Goal: Information Seeking & Learning: Learn about a topic

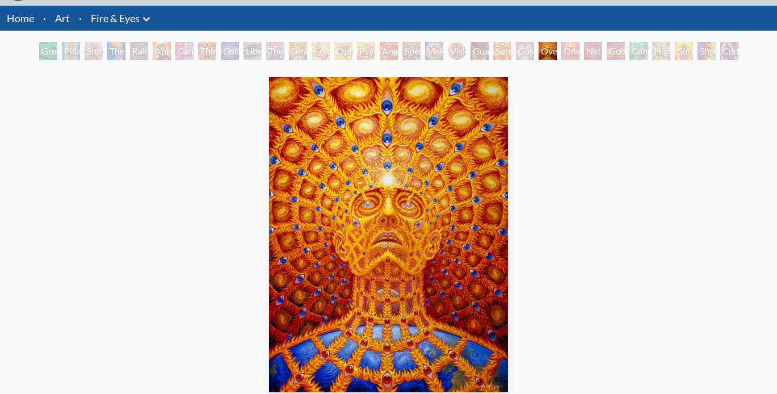
scroll to position [24, 0]
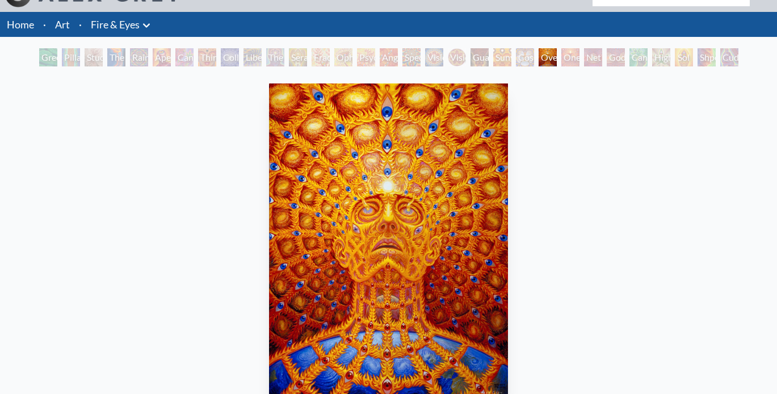
click at [453, 62] on div "Vision [PERSON_NAME]" at bounding box center [457, 57] width 18 height 18
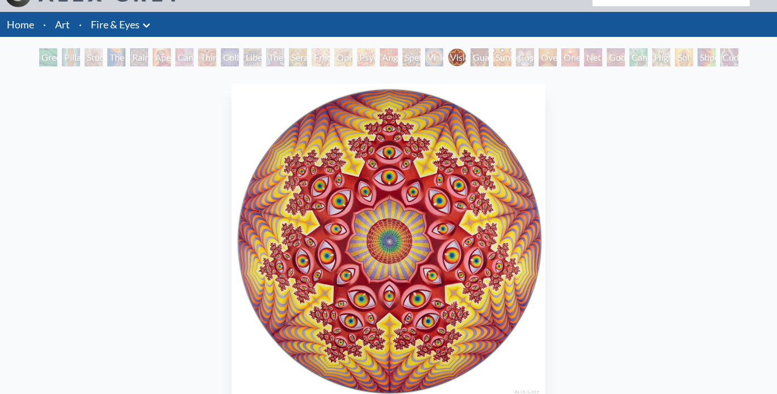
click at [43, 56] on div "Green Hand" at bounding box center [48, 57] width 18 height 18
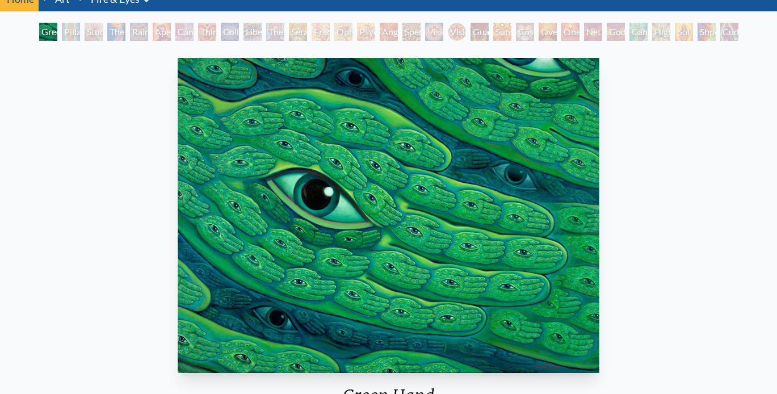
scroll to position [49, 0]
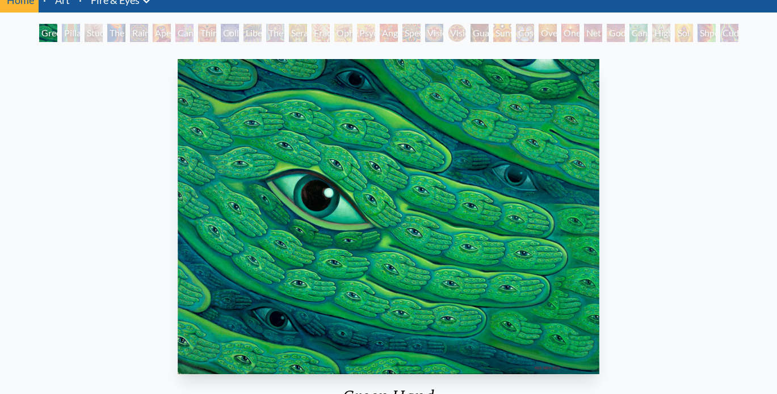
click at [68, 37] on div "Pillar of Awareness" at bounding box center [71, 33] width 18 height 18
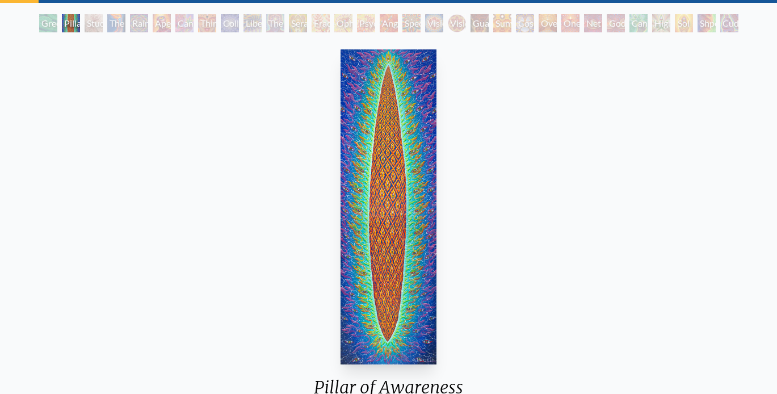
scroll to position [45, 0]
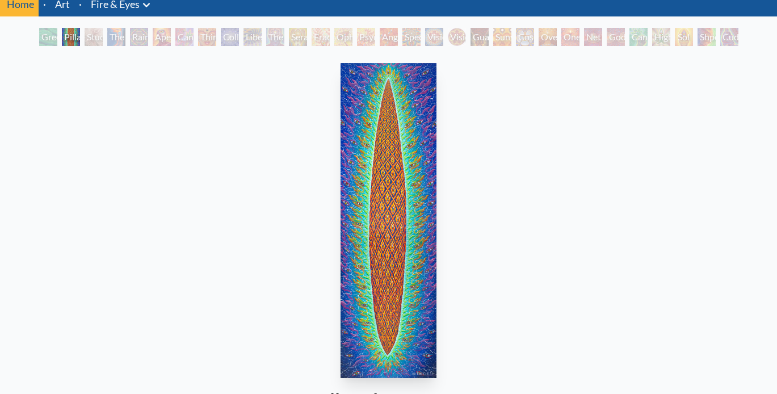
click at [85, 35] on div "Study for the Great Turn" at bounding box center [94, 37] width 18 height 18
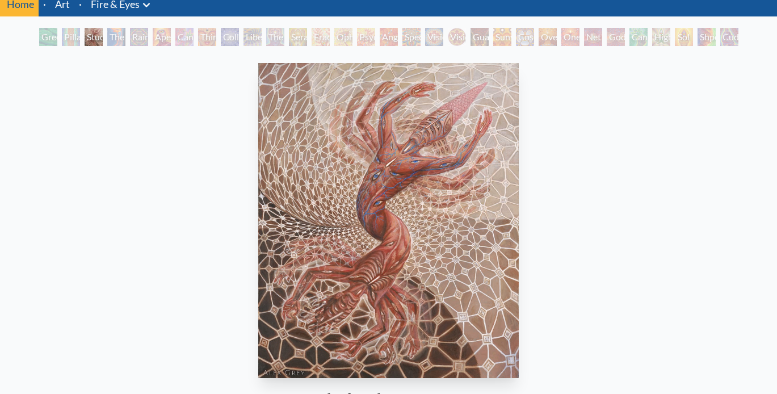
click at [112, 44] on div "The Torch" at bounding box center [116, 37] width 18 height 18
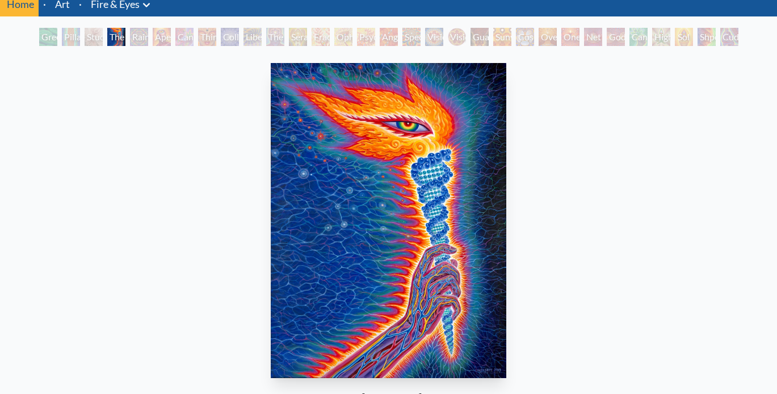
click at [148, 36] on div "Rainbow Eye Ripple" at bounding box center [139, 37] width 18 height 18
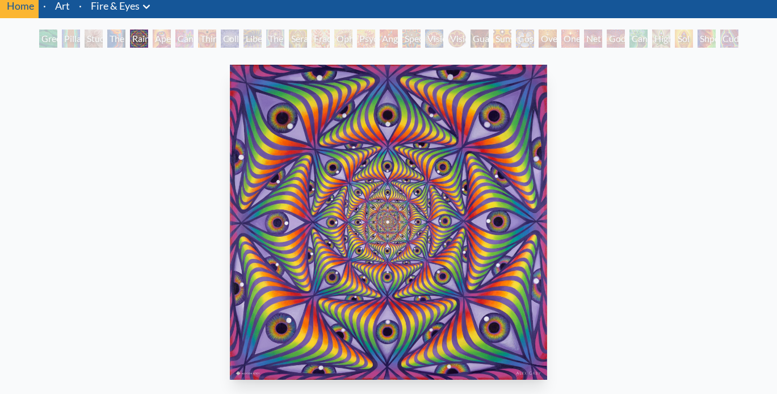
scroll to position [39, 0]
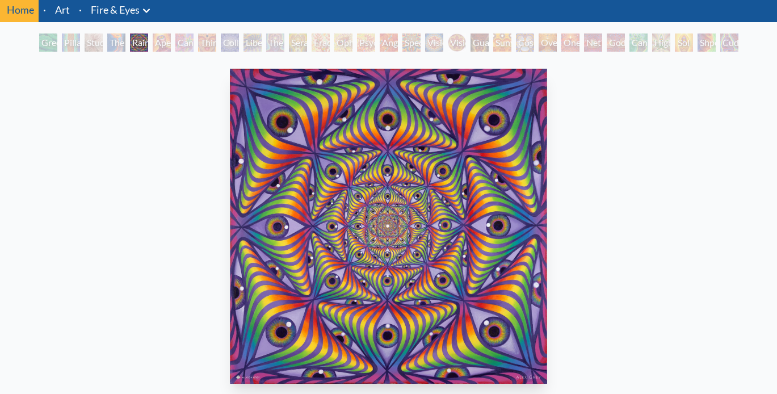
click at [144, 42] on div "Rainbow Eye Ripple" at bounding box center [139, 42] width 18 height 18
click at [157, 40] on div "Aperture" at bounding box center [162, 42] width 18 height 18
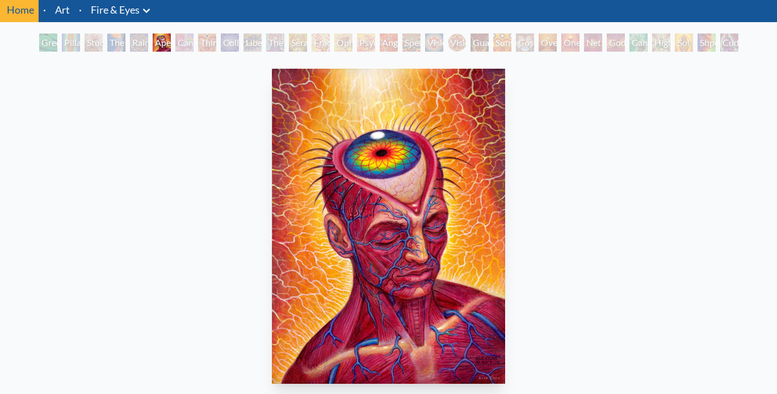
click at [187, 44] on div "Cannabis Sutra" at bounding box center [184, 42] width 18 height 18
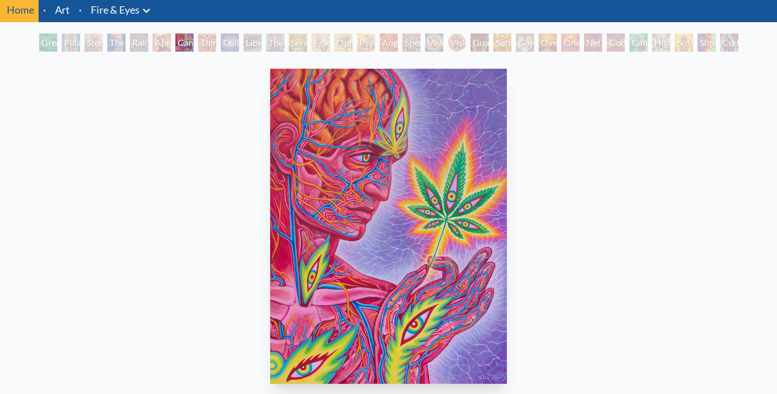
click at [209, 37] on div "Third Eye Tears of Joy" at bounding box center [207, 42] width 18 height 18
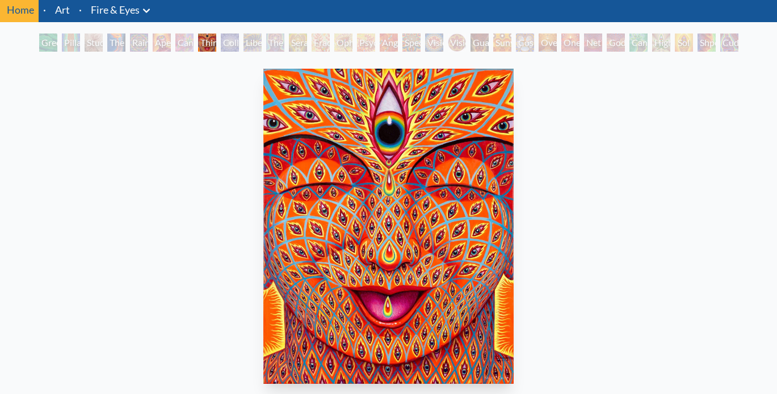
click at [243, 44] on div "Liberation Through Seeing" at bounding box center [252, 42] width 18 height 18
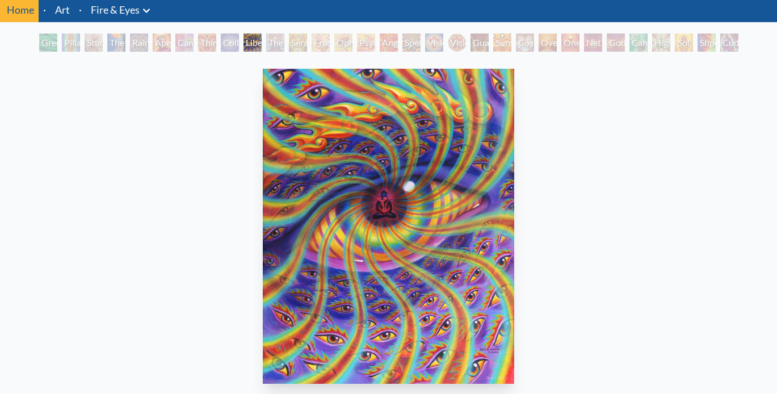
click at [227, 49] on div "Collective Vision" at bounding box center [230, 42] width 18 height 18
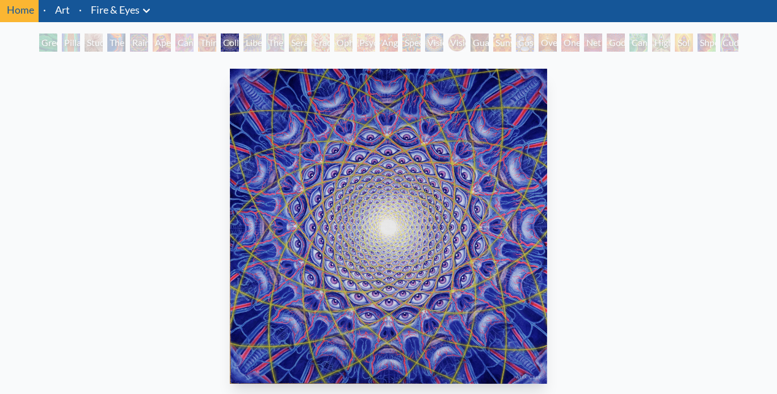
click at [255, 45] on div "Liberation Through Seeing" at bounding box center [252, 42] width 18 height 18
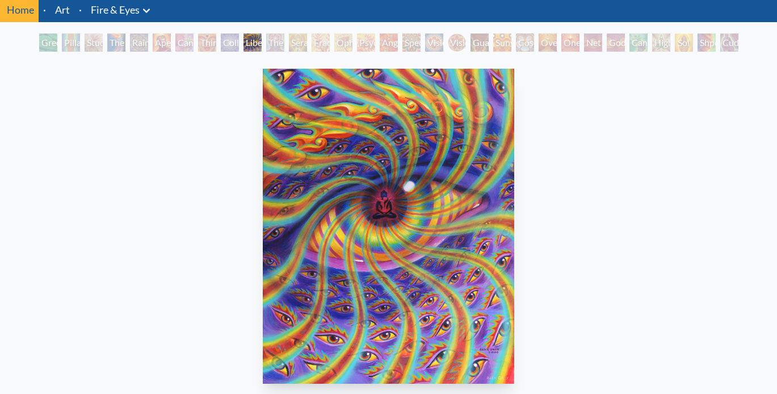
click at [275, 48] on div "The Seer" at bounding box center [275, 42] width 18 height 18
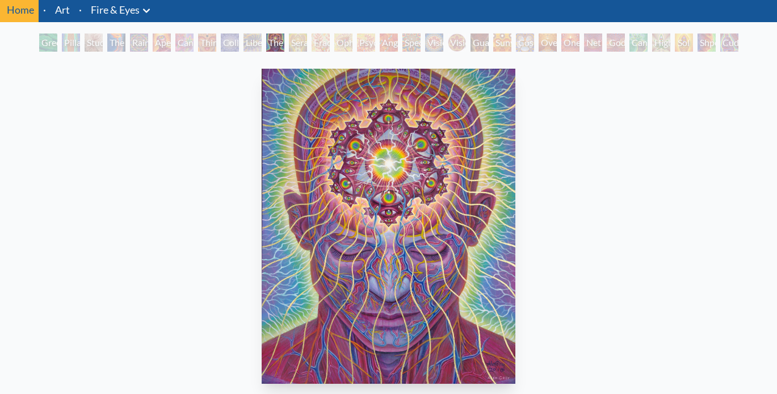
click at [303, 45] on div "Seraphic Transport Docking on the Third Eye" at bounding box center [298, 42] width 18 height 18
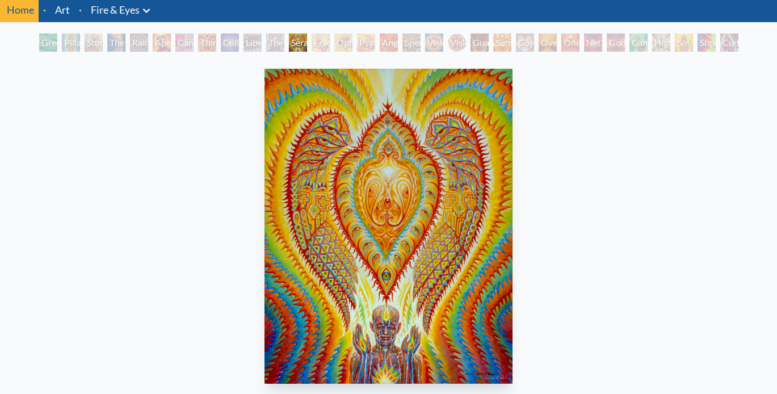
click at [317, 49] on div "Fractal Eyes" at bounding box center [320, 42] width 18 height 18
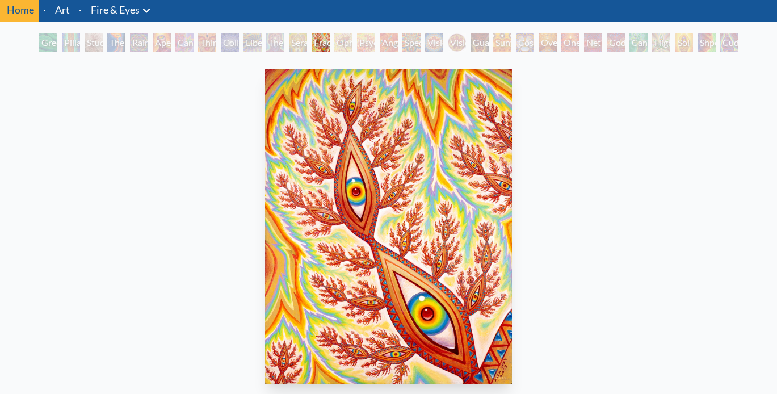
click at [352, 41] on div "Ophanic Eyelash" at bounding box center [343, 42] width 18 height 18
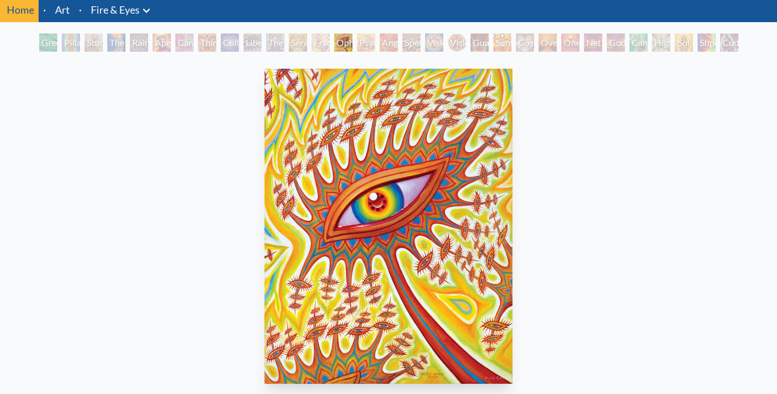
click at [359, 43] on div "Psychomicrograph of a Fractal Paisley Cherub Feather Tip" at bounding box center [366, 42] width 18 height 18
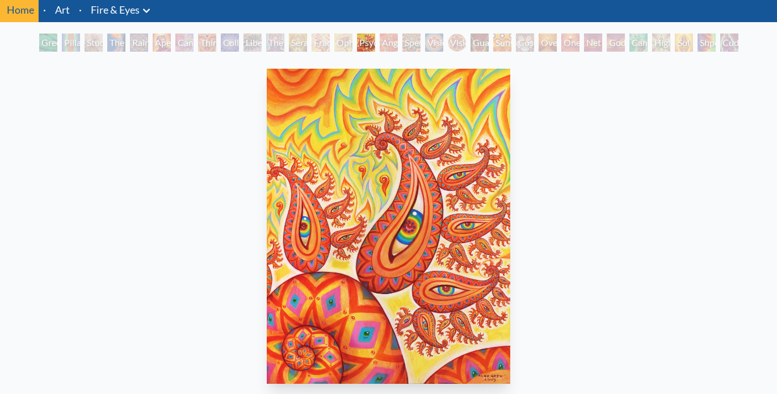
click at [402, 46] on div "Spectral Lotus" at bounding box center [411, 42] width 18 height 18
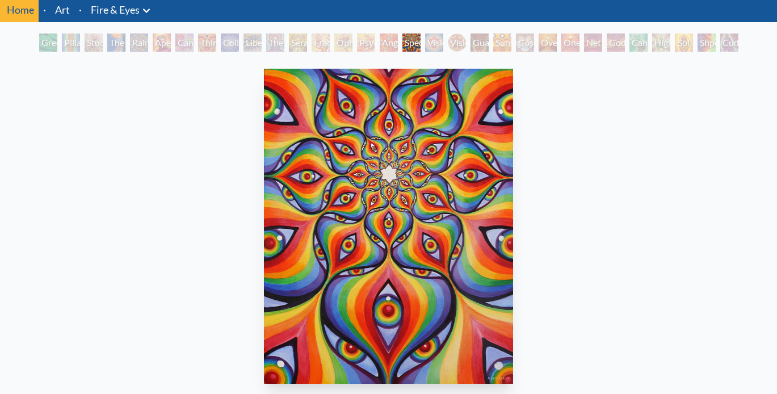
click at [420, 44] on div "Spectral Lotus" at bounding box center [411, 42] width 18 height 18
click at [448, 41] on div "Vision [PERSON_NAME]" at bounding box center [457, 42] width 18 height 18
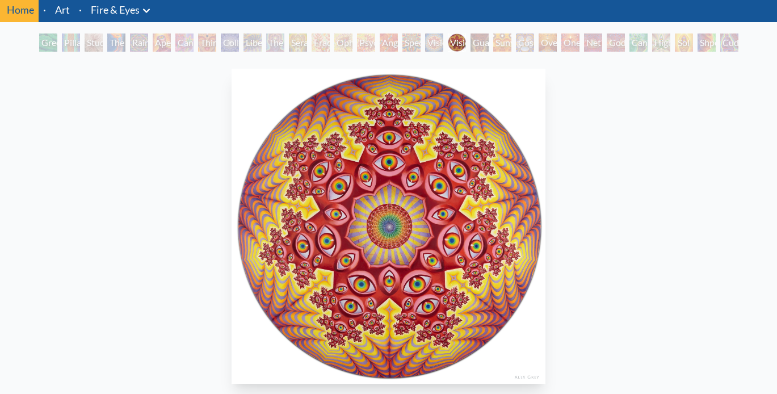
click at [437, 49] on div "Vision Crystal" at bounding box center [434, 42] width 18 height 18
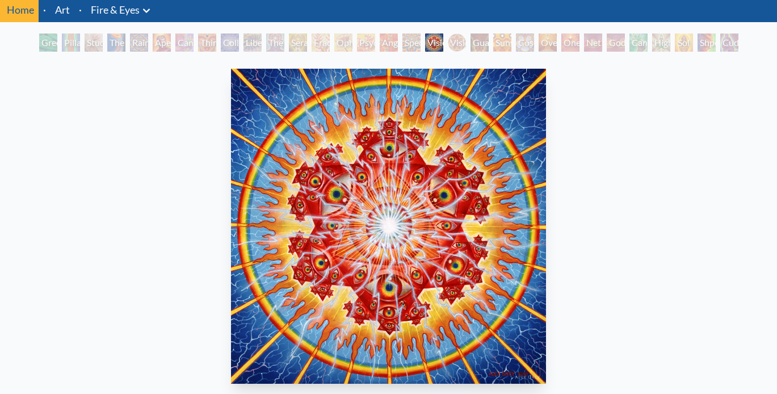
click at [484, 47] on div "Guardian of Infinite Vision" at bounding box center [479, 42] width 18 height 18
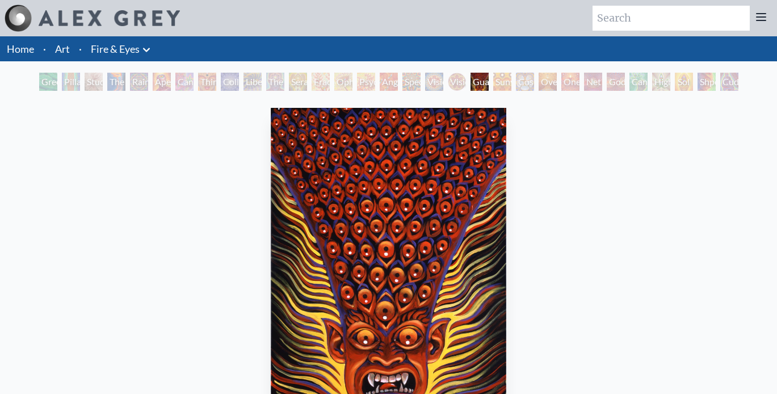
click at [516, 81] on div "Cosmic Elf" at bounding box center [525, 82] width 18 height 18
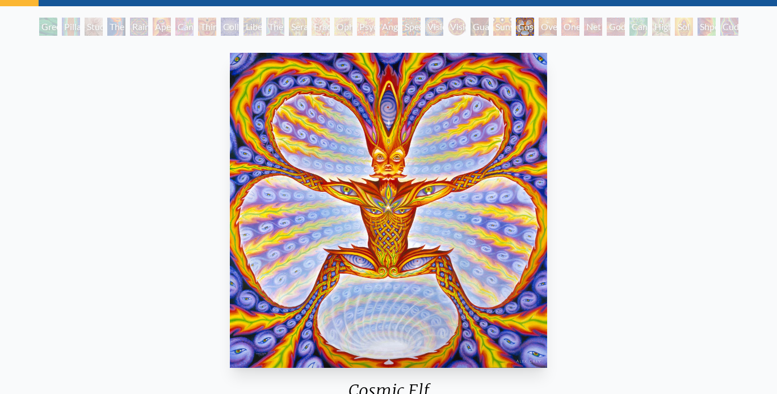
scroll to position [52, 0]
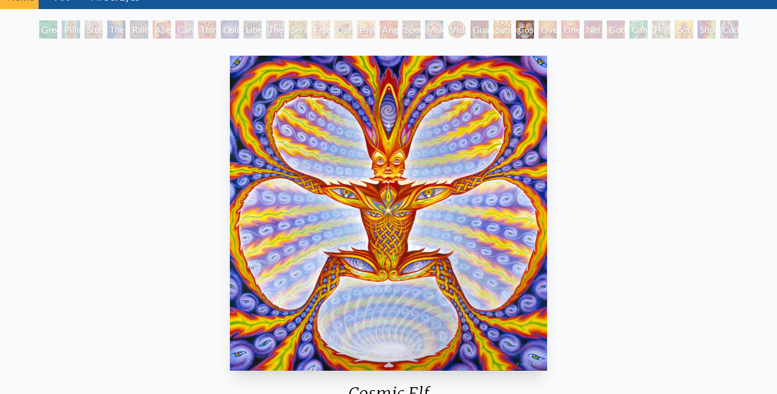
click at [729, 32] on div "Cuddle" at bounding box center [729, 29] width 18 height 18
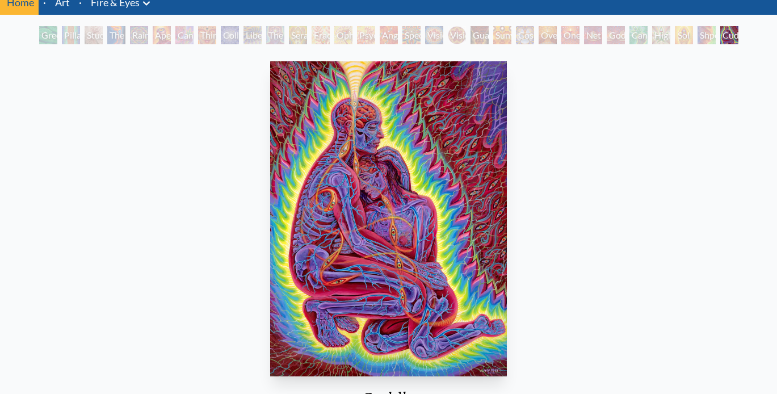
scroll to position [36, 0]
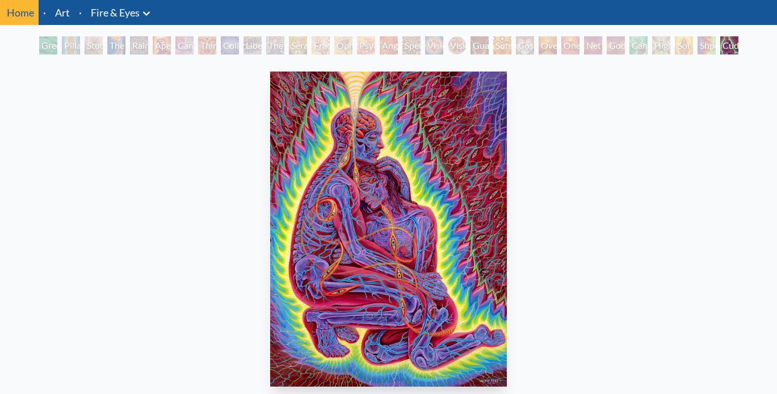
click at [699, 47] on div "Shpongled" at bounding box center [706, 45] width 18 height 18
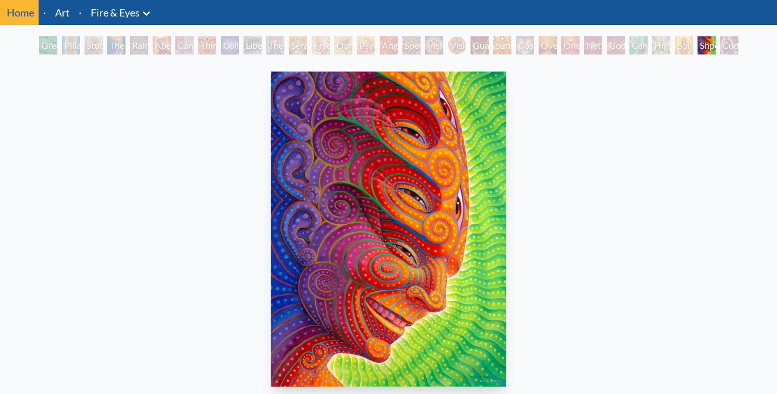
click at [682, 47] on div "Sol Invictus" at bounding box center [683, 45] width 18 height 18
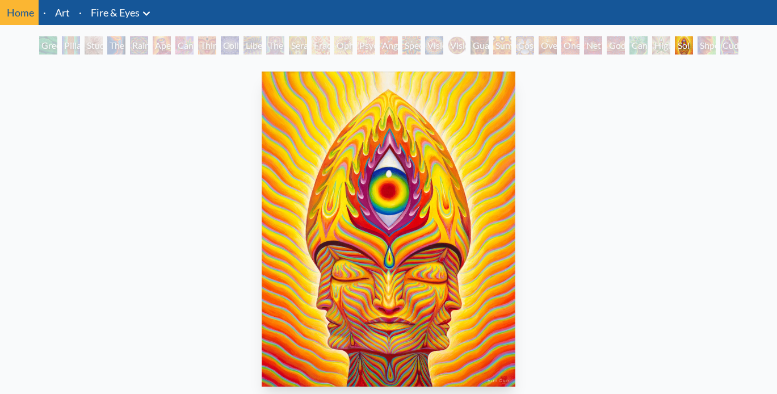
click at [659, 45] on div "Higher Vision" at bounding box center [661, 45] width 18 height 18
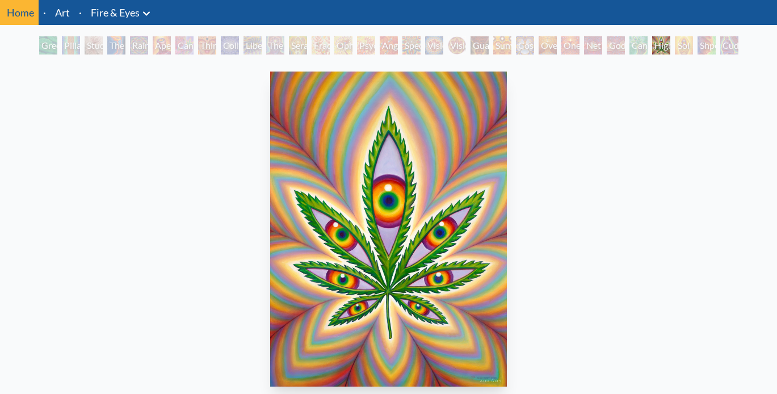
click at [637, 50] on div "Cannafist" at bounding box center [638, 45] width 18 height 18
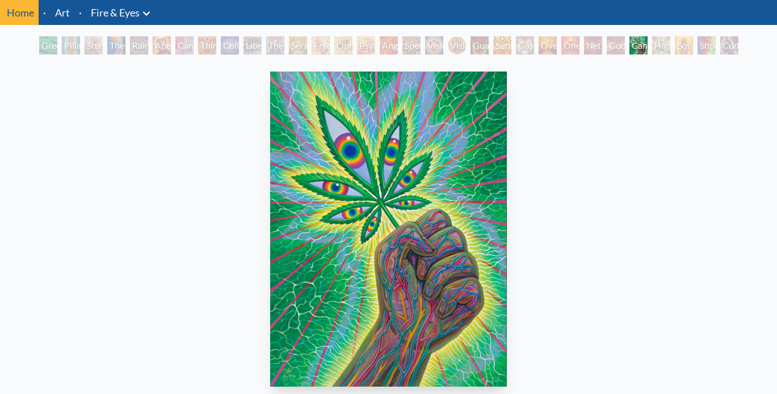
click at [616, 52] on div "Godself" at bounding box center [615, 45] width 18 height 18
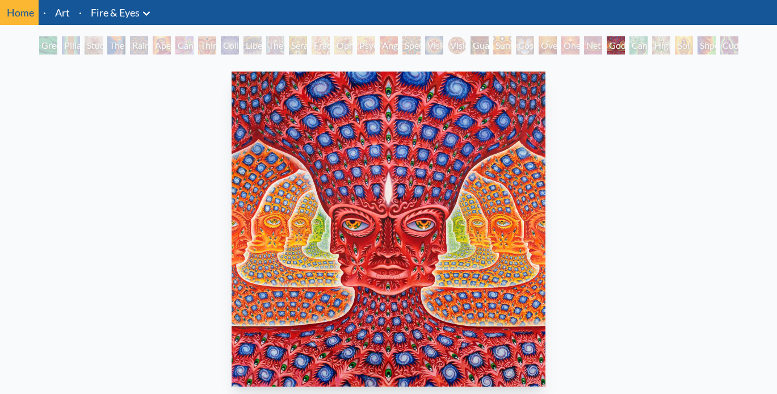
click at [594, 50] on div "Net of Being" at bounding box center [593, 45] width 18 height 18
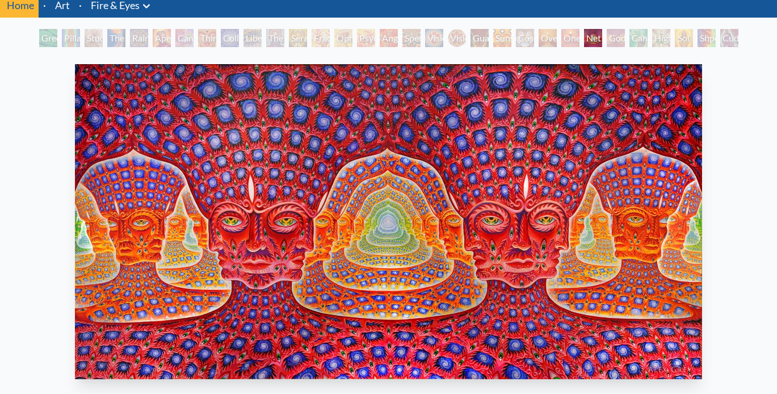
scroll to position [41, 0]
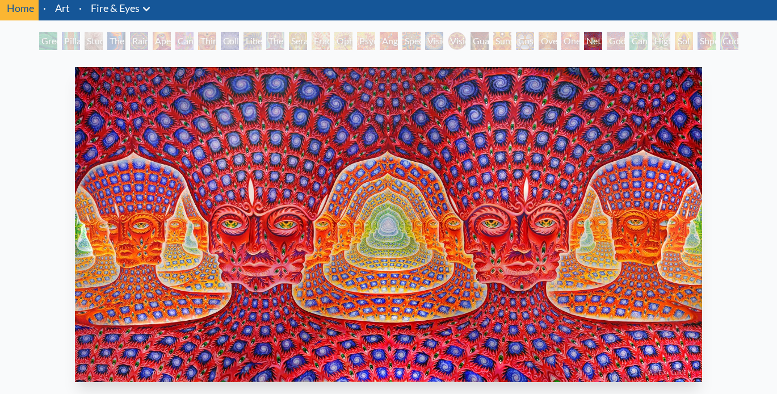
click at [568, 43] on div "One" at bounding box center [570, 41] width 18 height 18
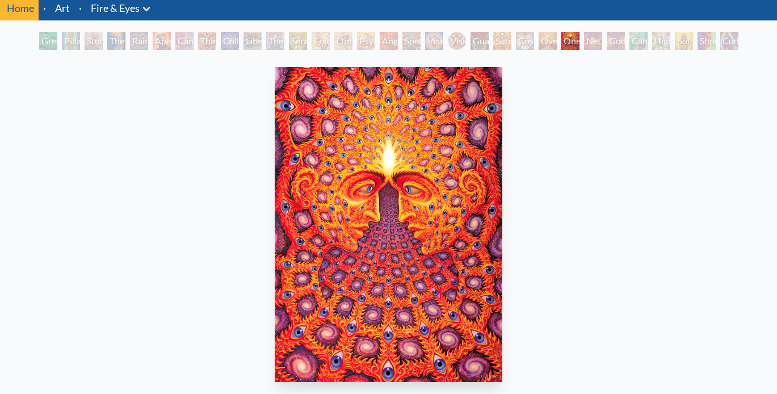
click at [548, 43] on div "Oversoul" at bounding box center [547, 41] width 18 height 18
